Goal: Task Accomplishment & Management: Manage account settings

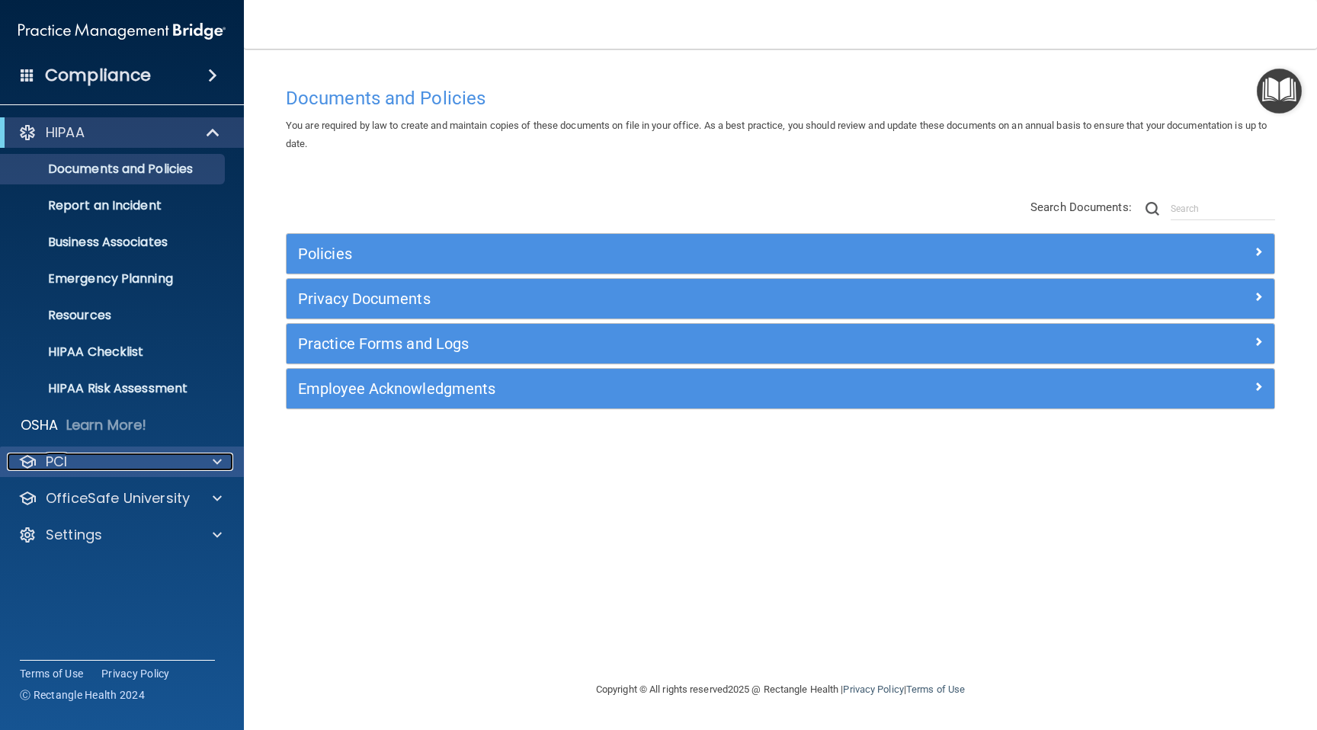
click at [187, 453] on div "PCI" at bounding box center [101, 462] width 189 height 18
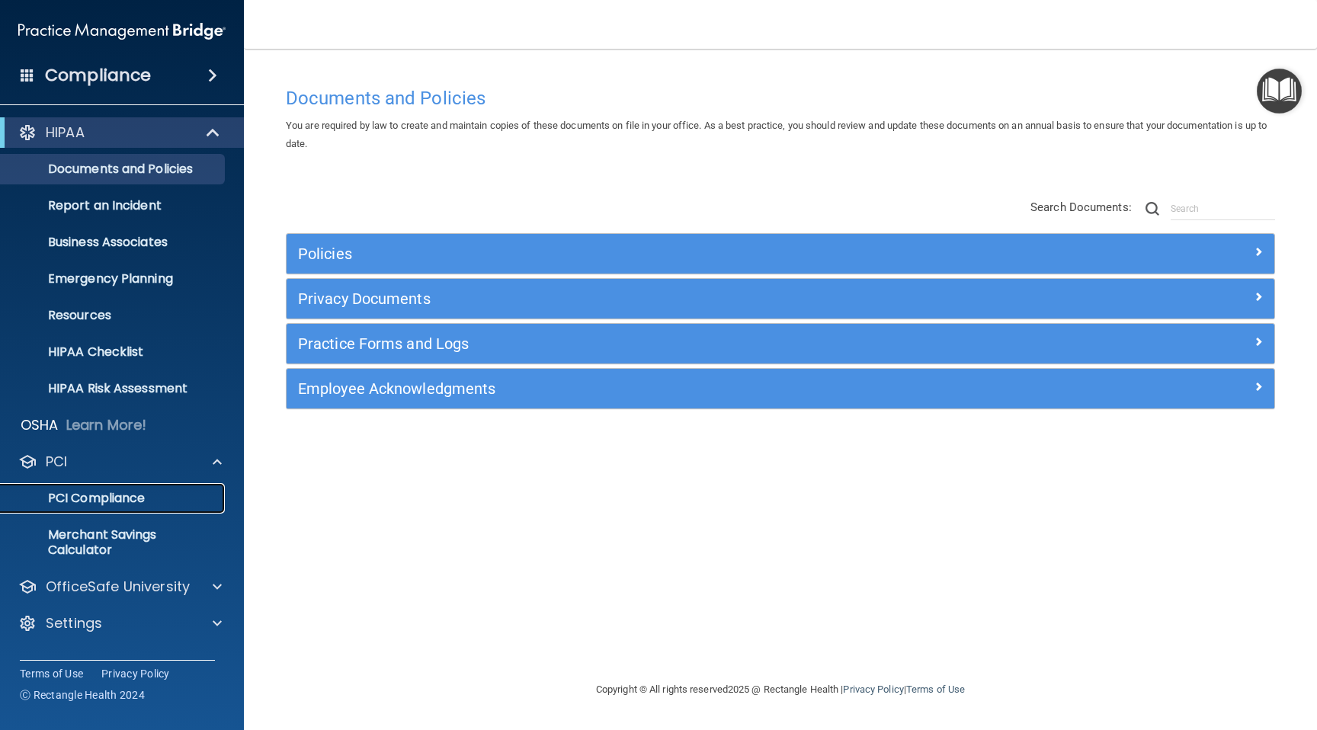
click at [143, 498] on p "PCI Compliance" at bounding box center [114, 498] width 208 height 15
click at [165, 170] on p "Documents and Policies" at bounding box center [114, 169] width 208 height 15
click at [172, 134] on div "HIPAA" at bounding box center [101, 132] width 188 height 18
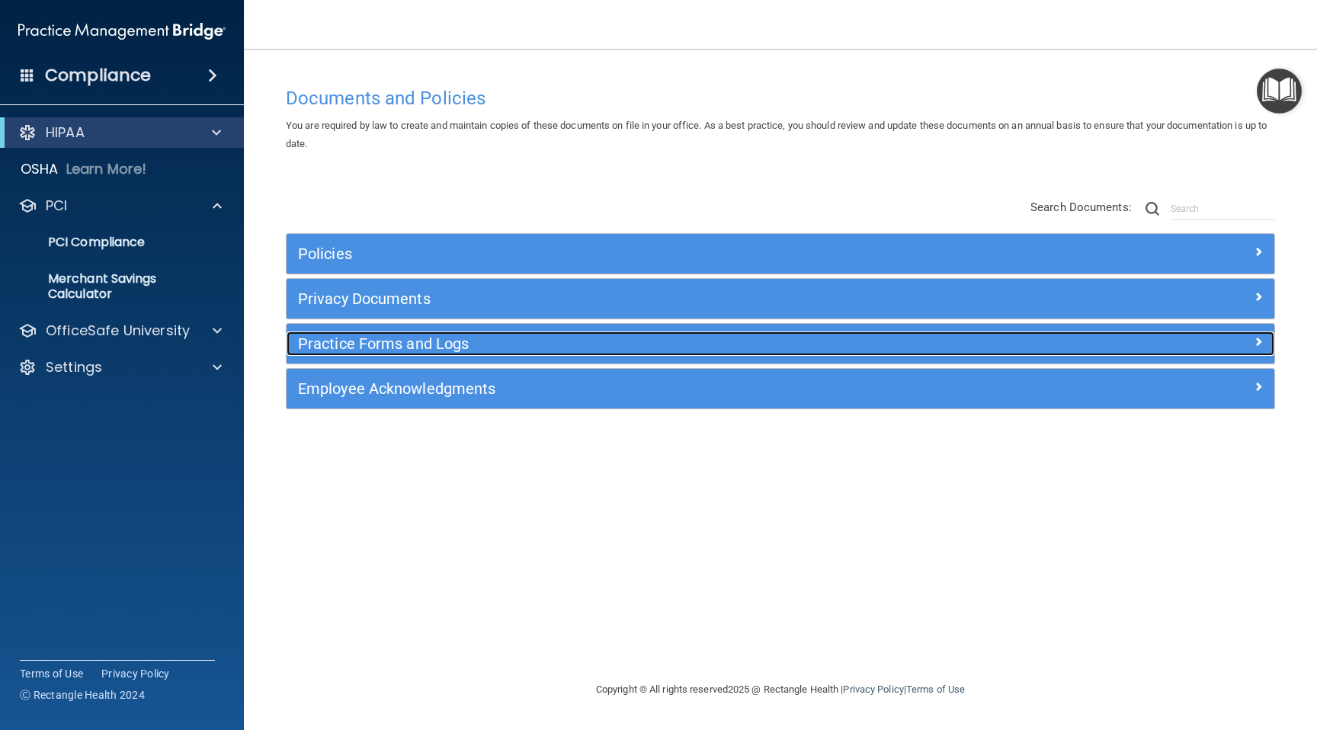
click at [396, 345] on h5 "Practice Forms and Logs" at bounding box center [657, 343] width 718 height 17
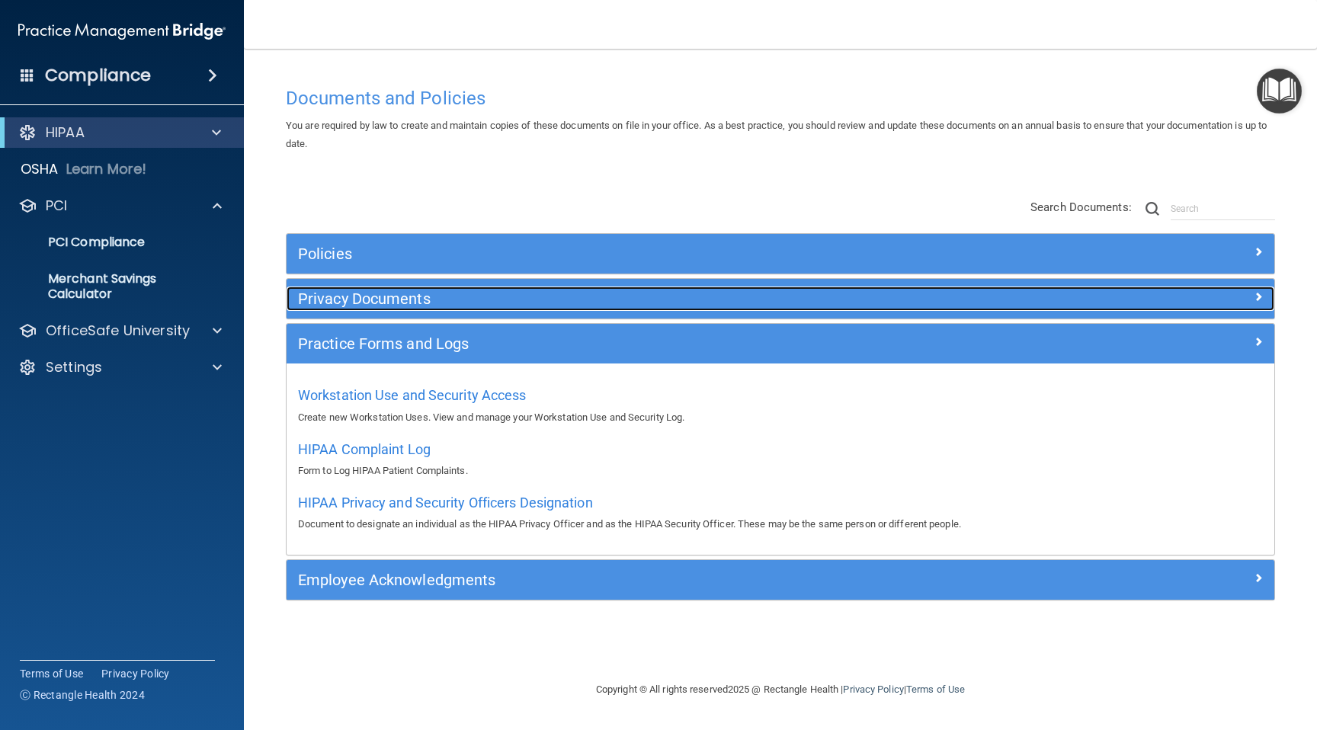
click at [330, 300] on h5 "Privacy Documents" at bounding box center [657, 298] width 718 height 17
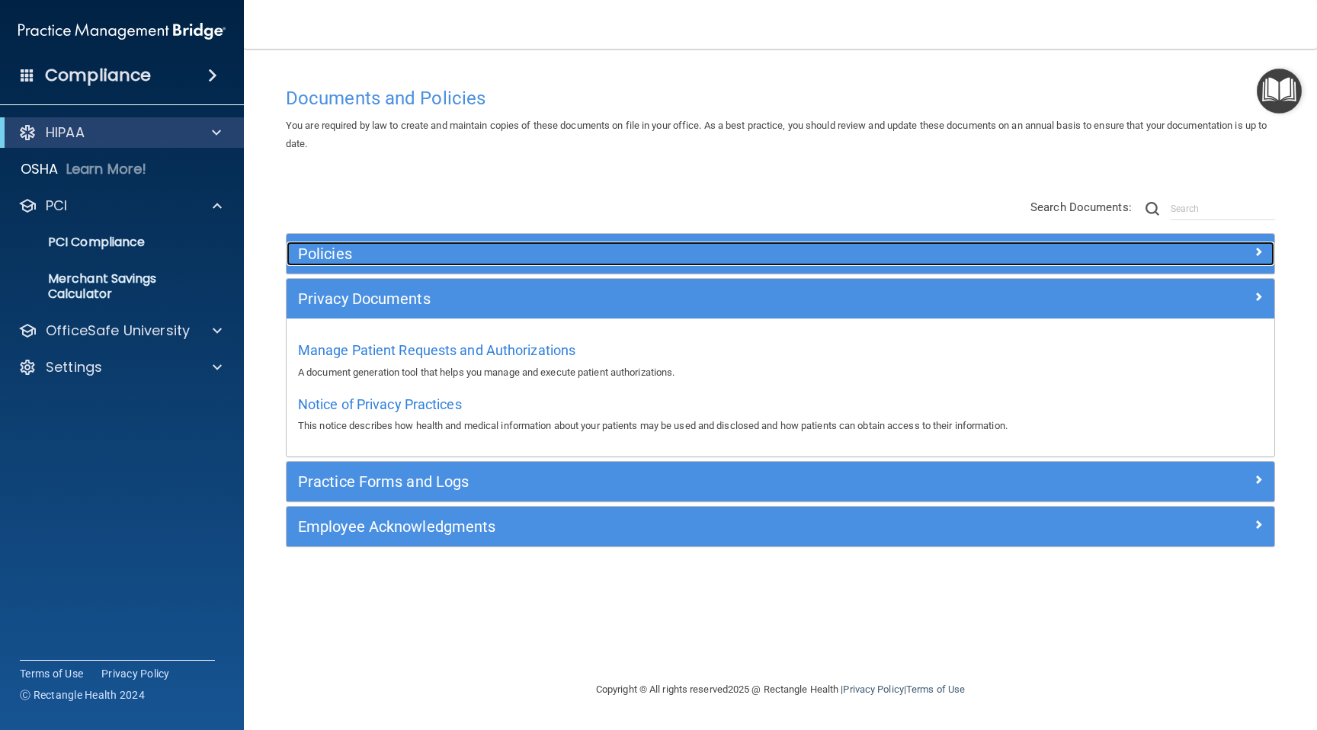
click at [323, 252] on h5 "Policies" at bounding box center [657, 253] width 718 height 17
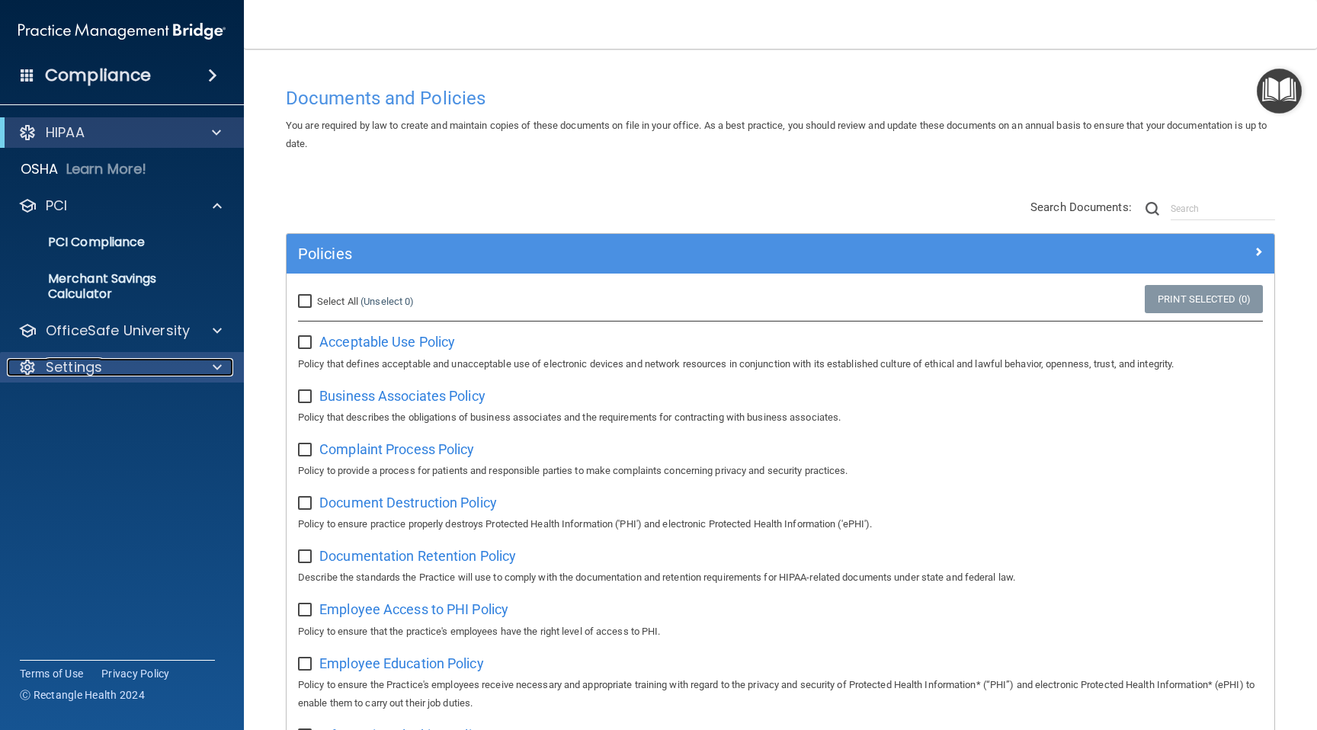
click at [81, 367] on p "Settings" at bounding box center [74, 367] width 56 height 18
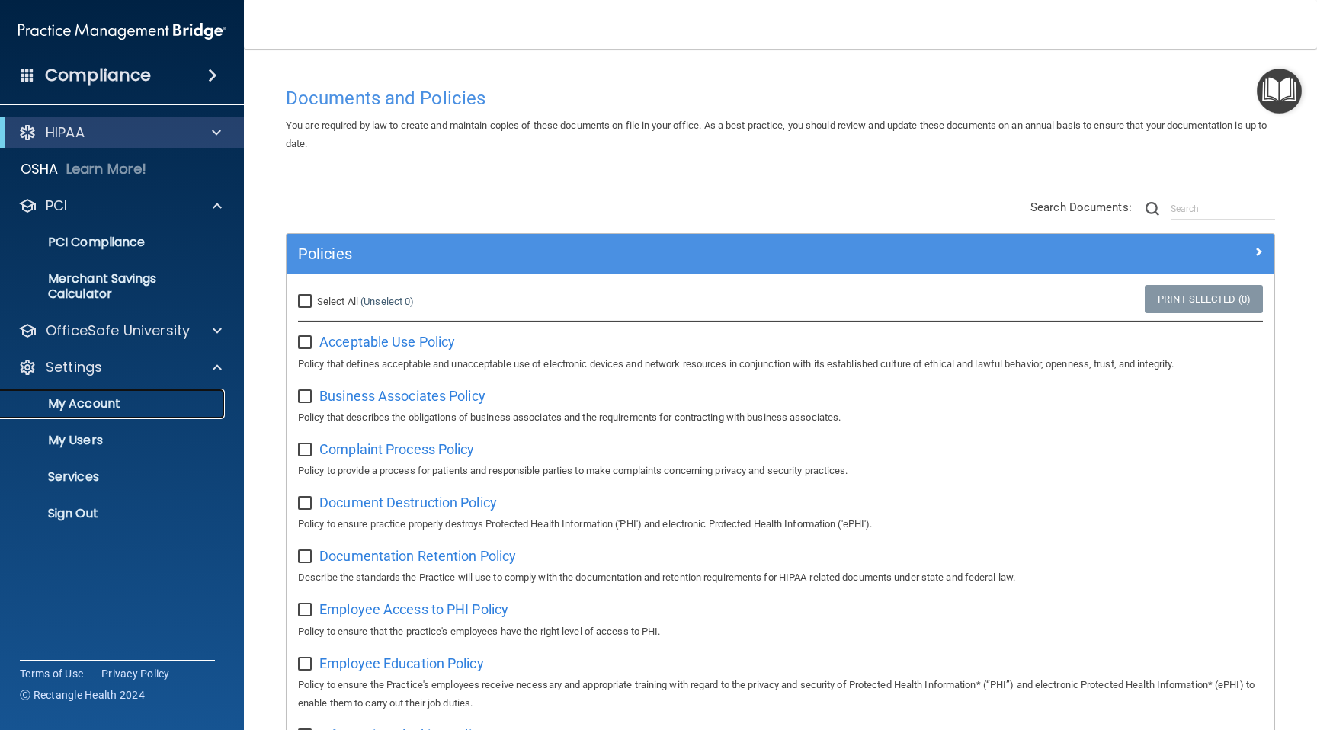
click at [105, 408] on p "My Account" at bounding box center [114, 403] width 208 height 15
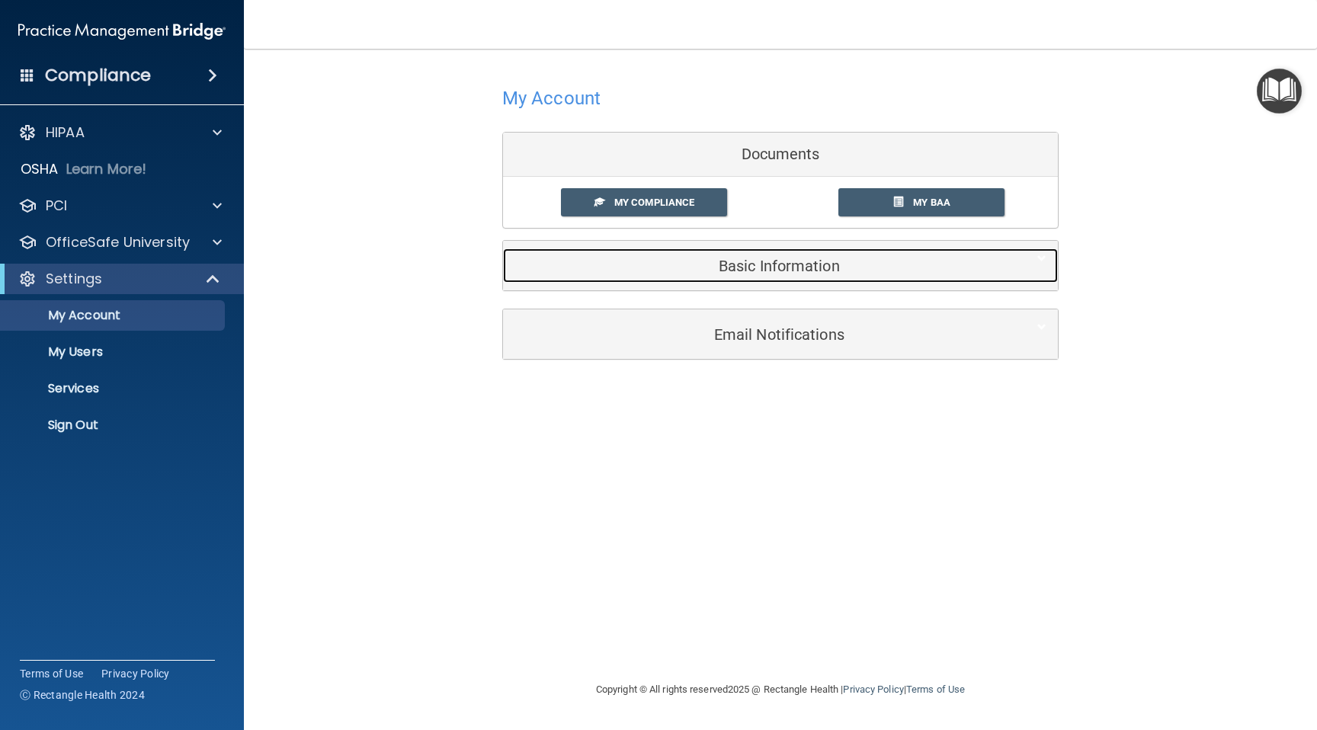
click at [716, 271] on h5 "Basic Information" at bounding box center [758, 266] width 486 height 17
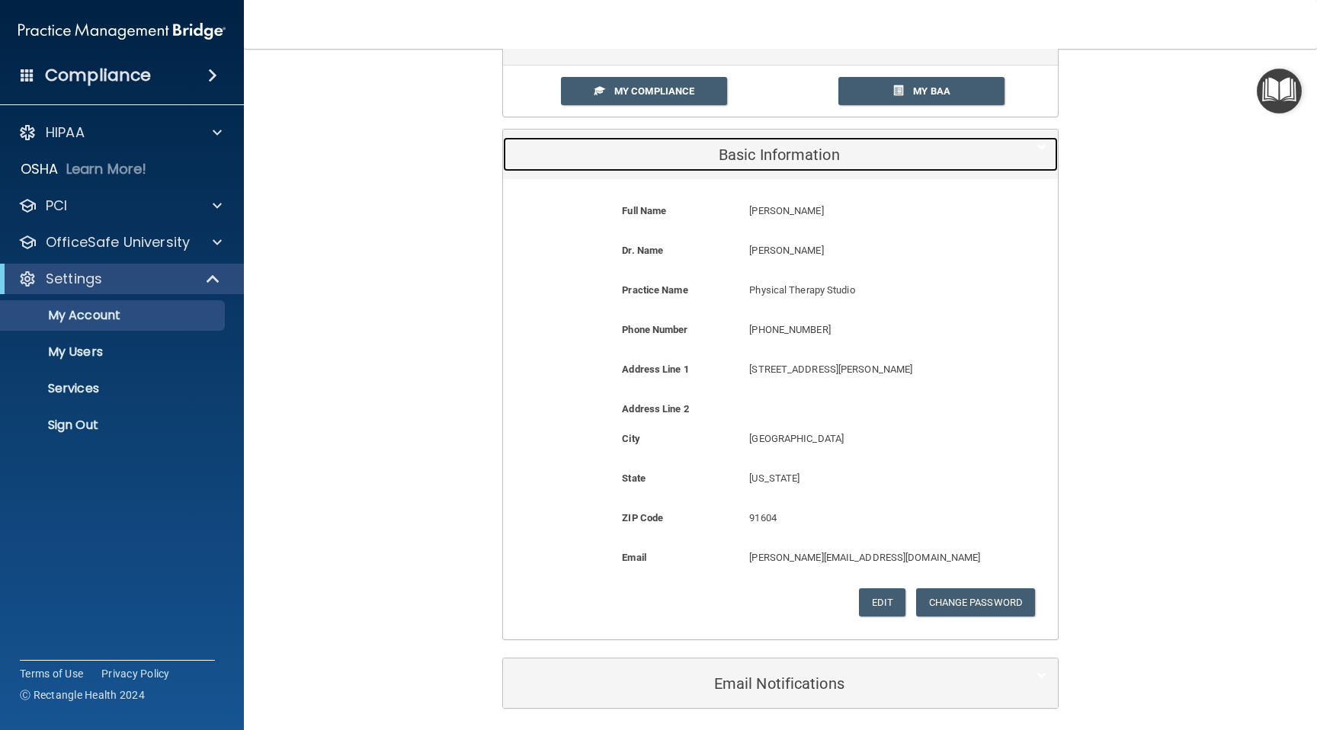
scroll to position [113, 0]
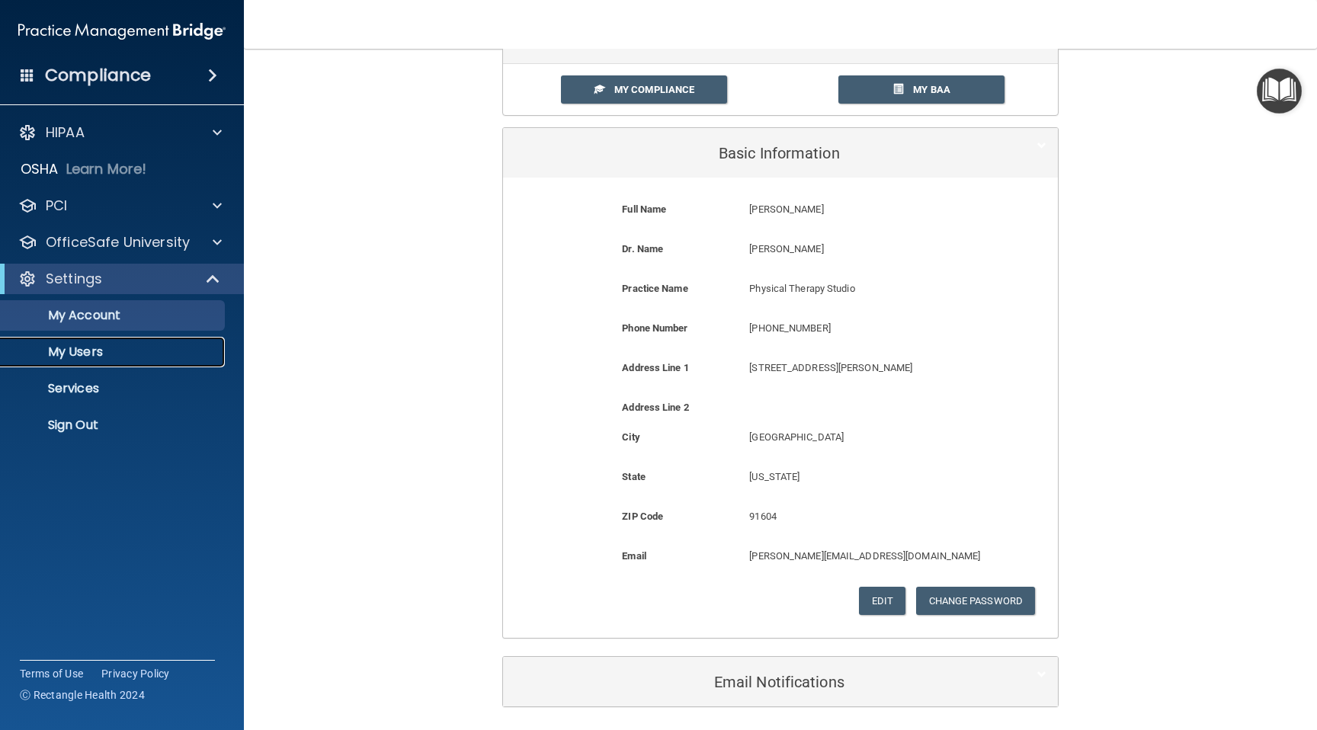
click at [109, 347] on p "My Users" at bounding box center [114, 352] width 208 height 15
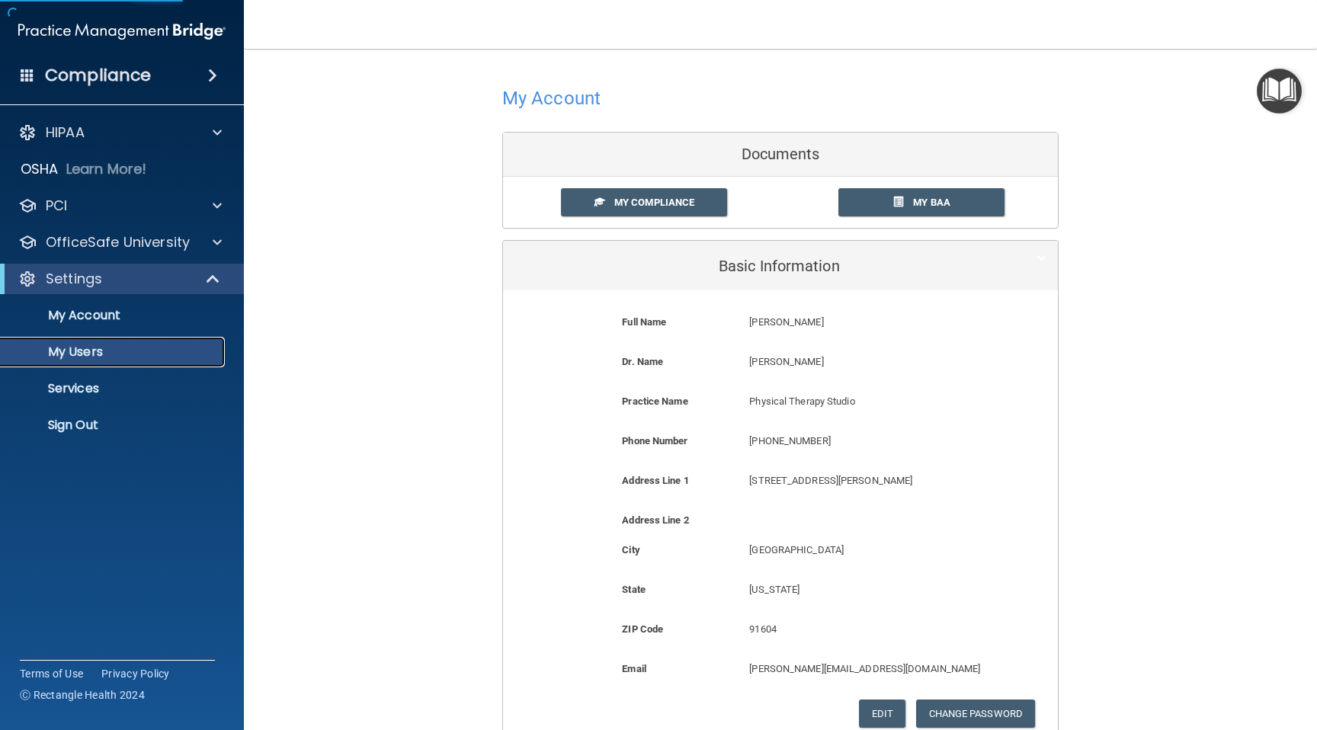
select select "20"
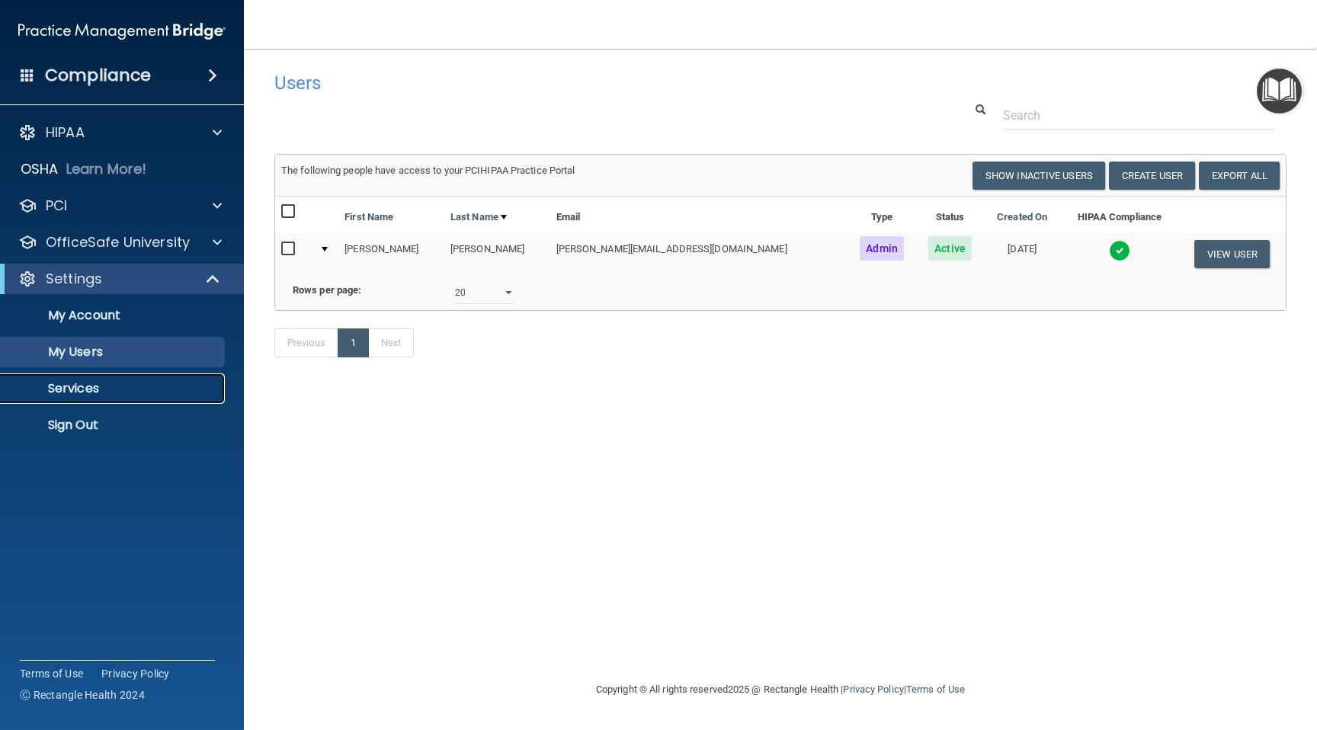
click at [92, 385] on p "Services" at bounding box center [114, 388] width 208 height 15
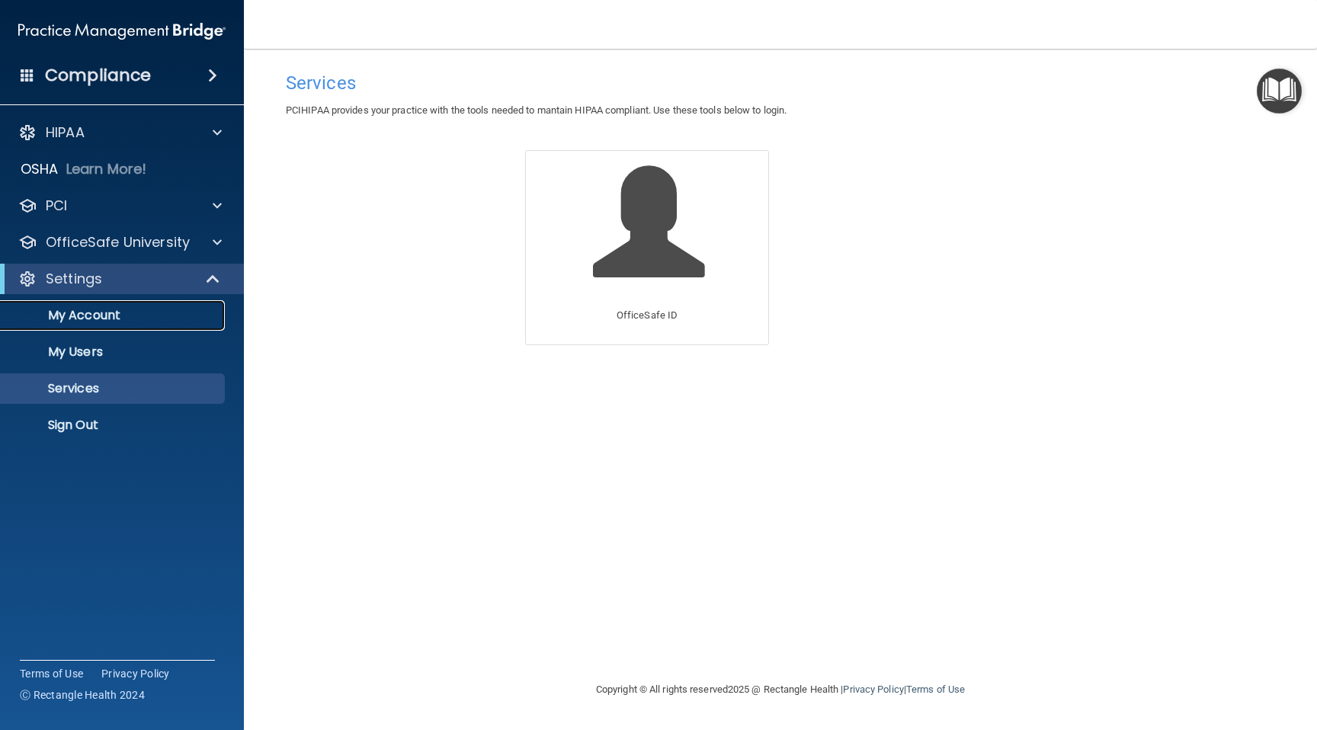
click at [104, 317] on p "My Account" at bounding box center [114, 315] width 208 height 15
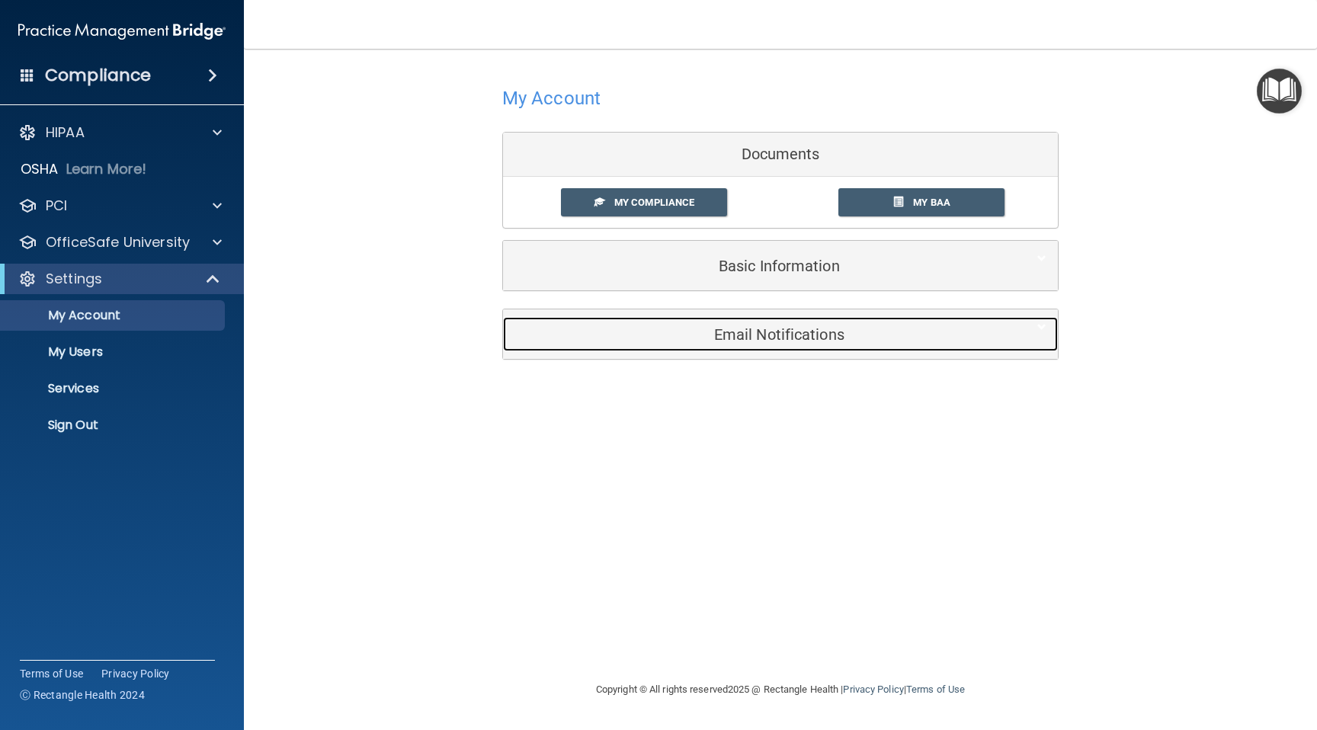
click at [738, 332] on h5 "Email Notifications" at bounding box center [758, 334] width 486 height 17
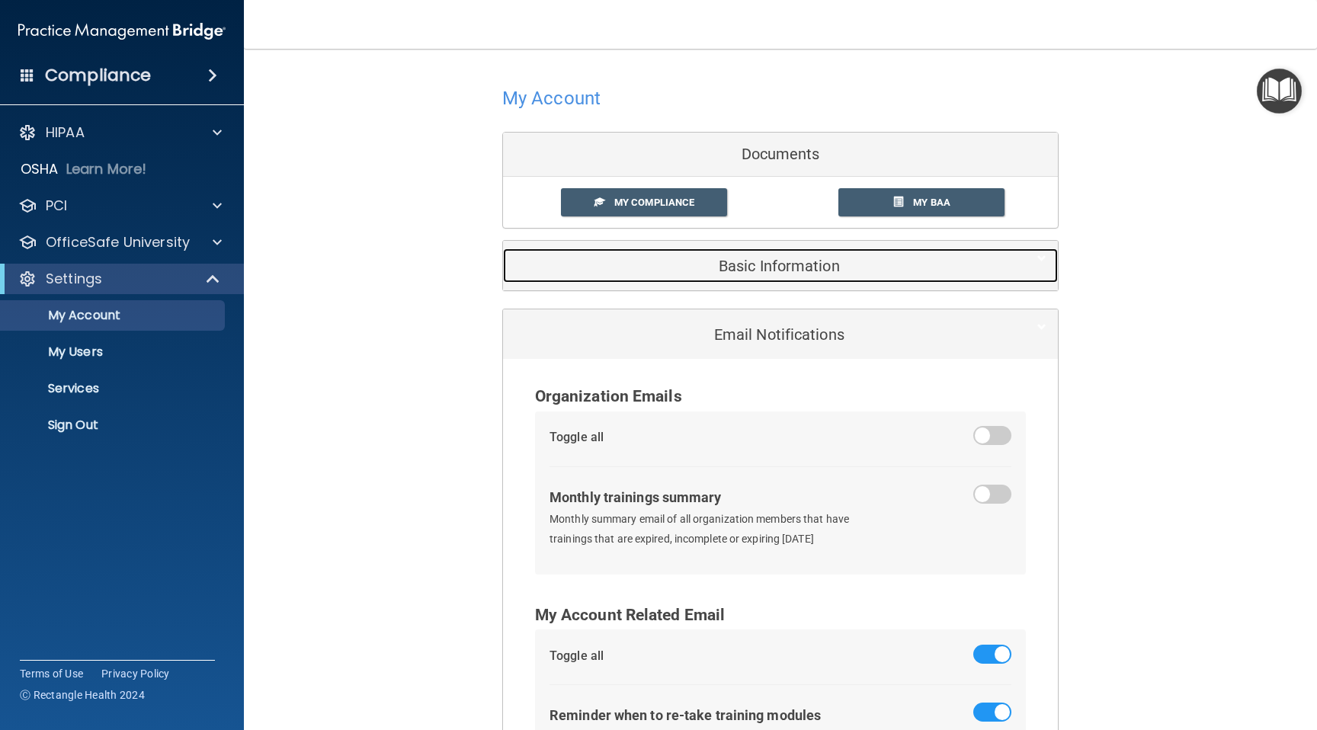
click at [771, 261] on h5 "Basic Information" at bounding box center [758, 266] width 486 height 17
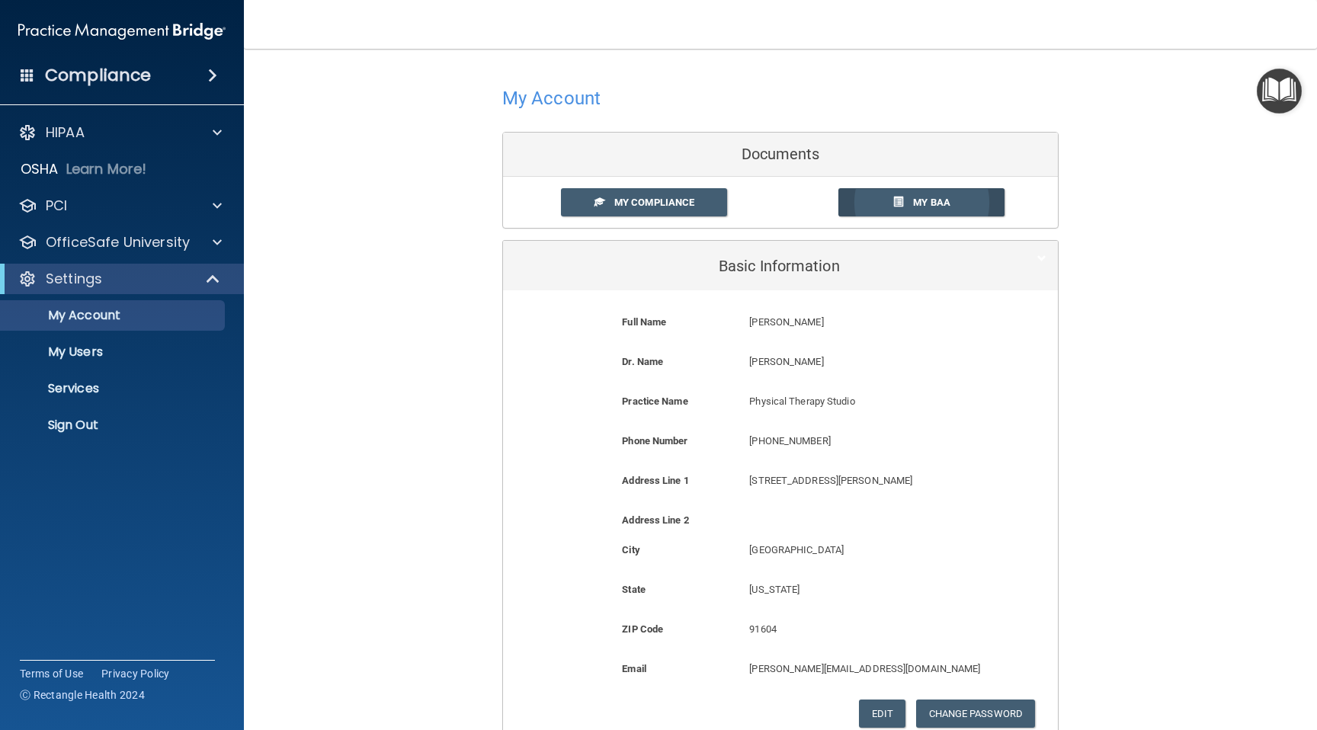
click at [932, 204] on span "My BAA" at bounding box center [931, 202] width 37 height 11
